Goal: Find specific page/section: Find specific page/section

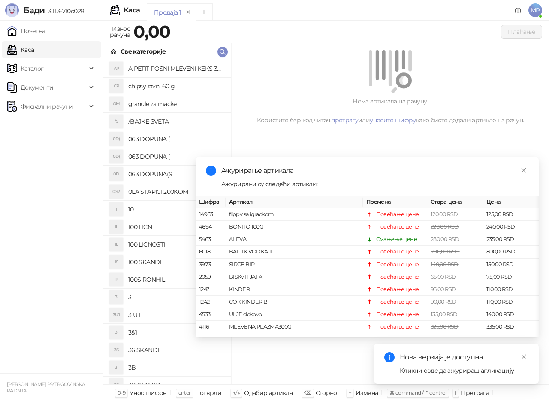
click at [45, 31] on link "Почетна" at bounding box center [26, 30] width 39 height 17
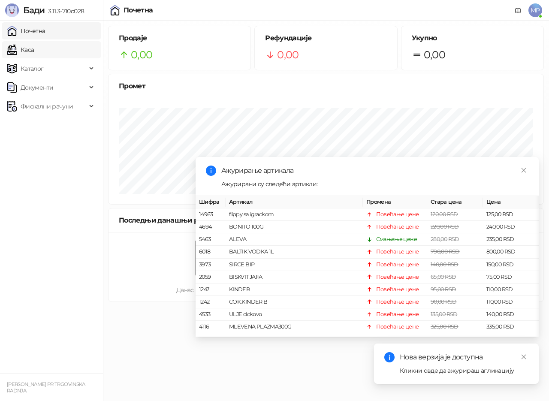
click at [34, 49] on link "Каса" at bounding box center [20, 49] width 27 height 17
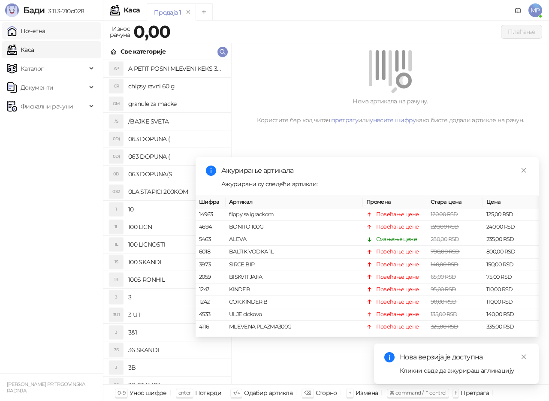
click at [43, 32] on link "Почетна" at bounding box center [26, 30] width 39 height 17
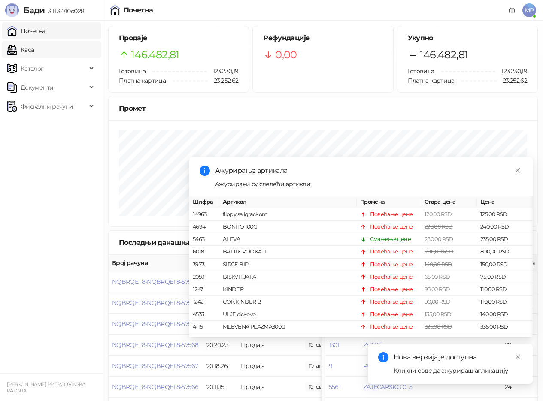
click at [27, 50] on link "Каса" at bounding box center [20, 49] width 27 height 17
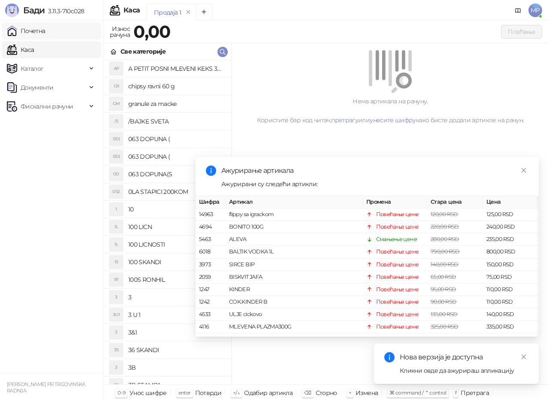
click at [38, 32] on link "Почетна" at bounding box center [26, 30] width 39 height 17
